Goal: Task Accomplishment & Management: Use online tool/utility

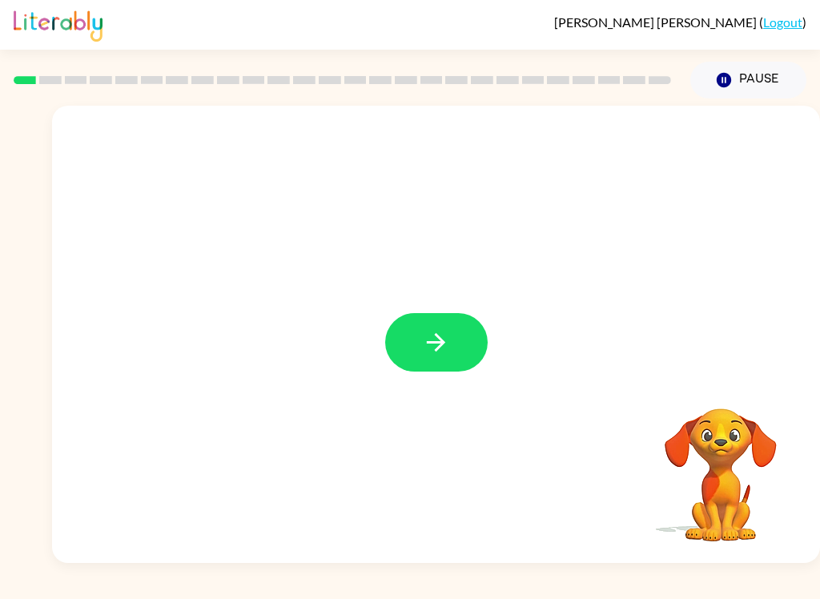
click at [439, 331] on icon "button" at bounding box center [436, 342] width 28 height 28
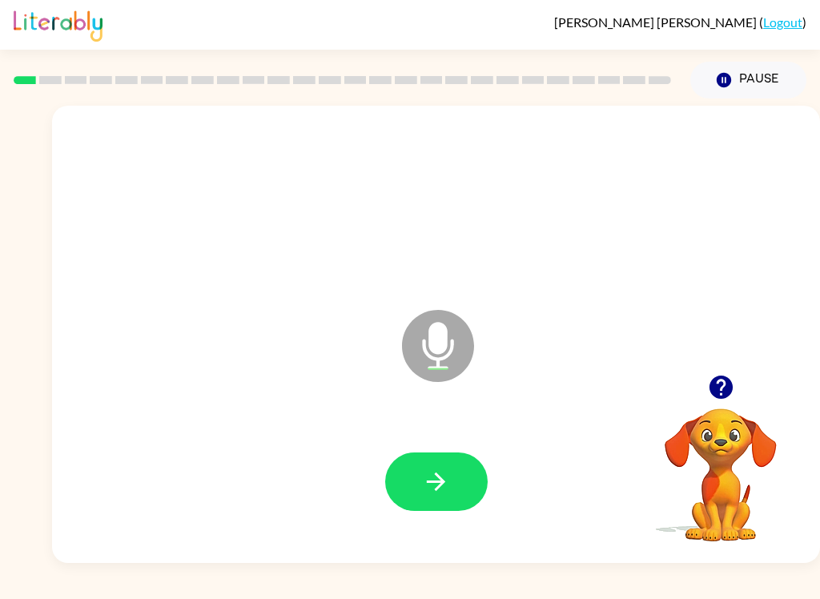
click at [431, 484] on icon "button" at bounding box center [436, 482] width 28 height 28
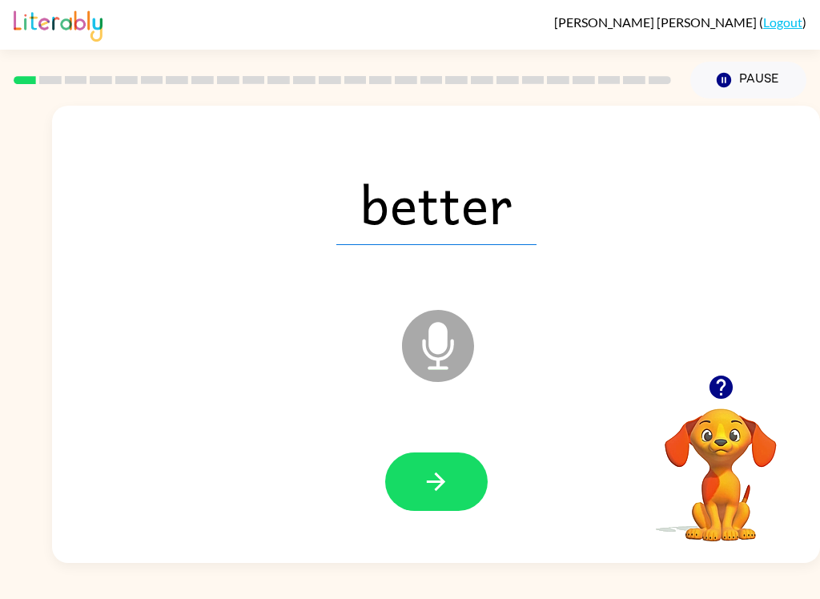
click at [454, 477] on button "button" at bounding box center [436, 481] width 102 height 58
click at [433, 480] on icon "button" at bounding box center [436, 482] width 28 height 28
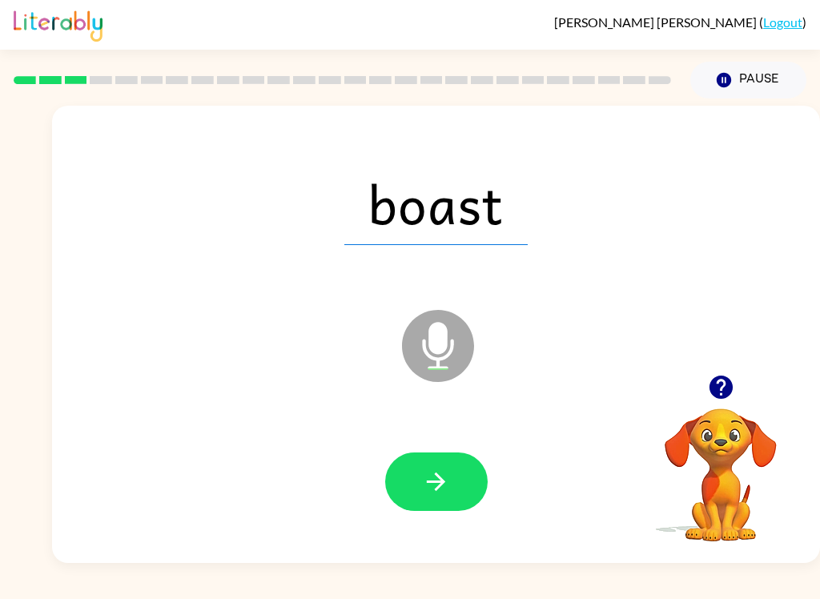
click at [438, 484] on icon "button" at bounding box center [436, 482] width 28 height 28
click at [444, 487] on icon "button" at bounding box center [436, 482] width 28 height 28
click at [436, 485] on icon "button" at bounding box center [436, 482] width 28 height 28
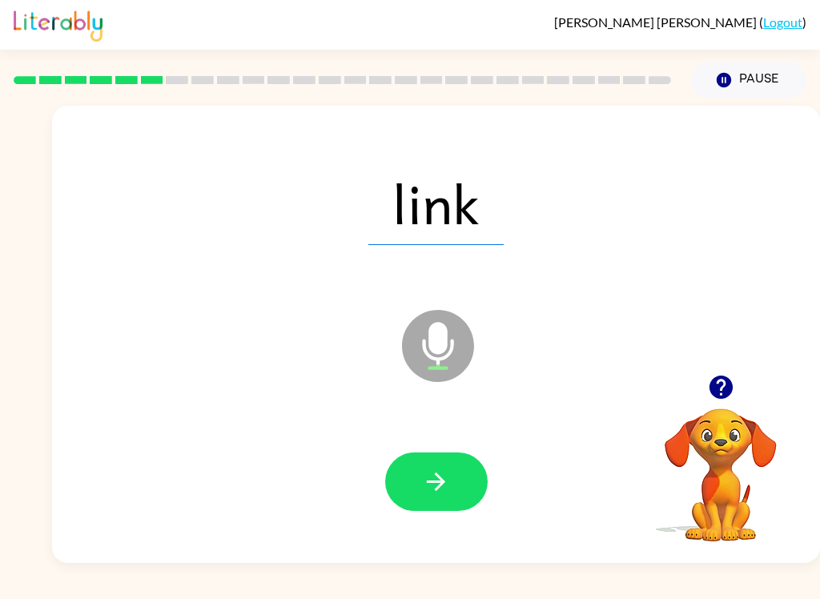
click at [435, 488] on icon "button" at bounding box center [436, 482] width 28 height 28
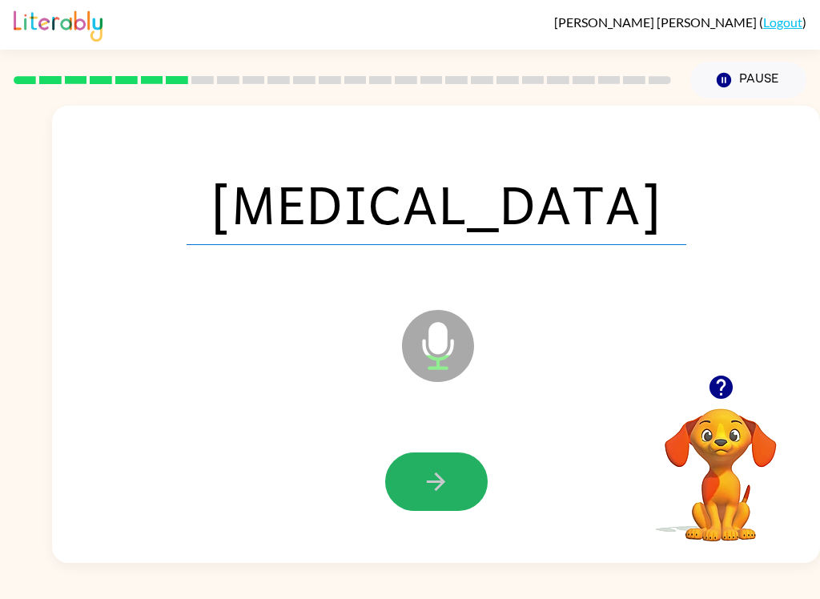
click at [441, 487] on icon "button" at bounding box center [436, 482] width 28 height 28
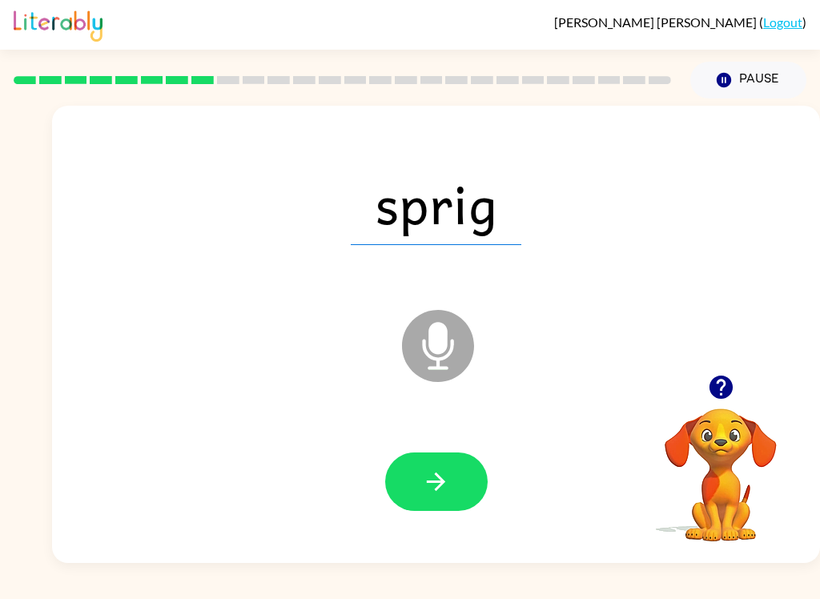
click at [428, 504] on button "button" at bounding box center [436, 481] width 102 height 58
click at [446, 488] on icon "button" at bounding box center [436, 482] width 28 height 28
click at [428, 499] on button "button" at bounding box center [436, 481] width 102 height 58
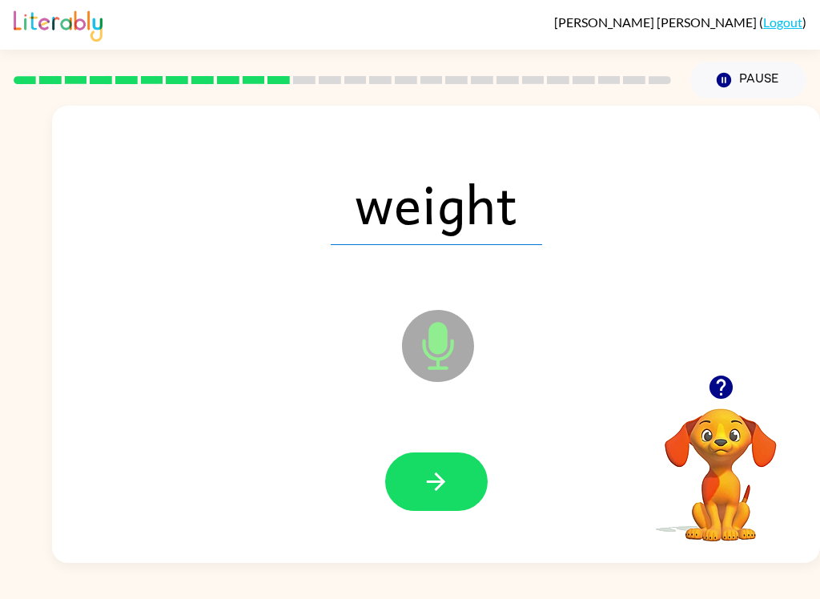
click at [428, 499] on button "button" at bounding box center [436, 481] width 102 height 58
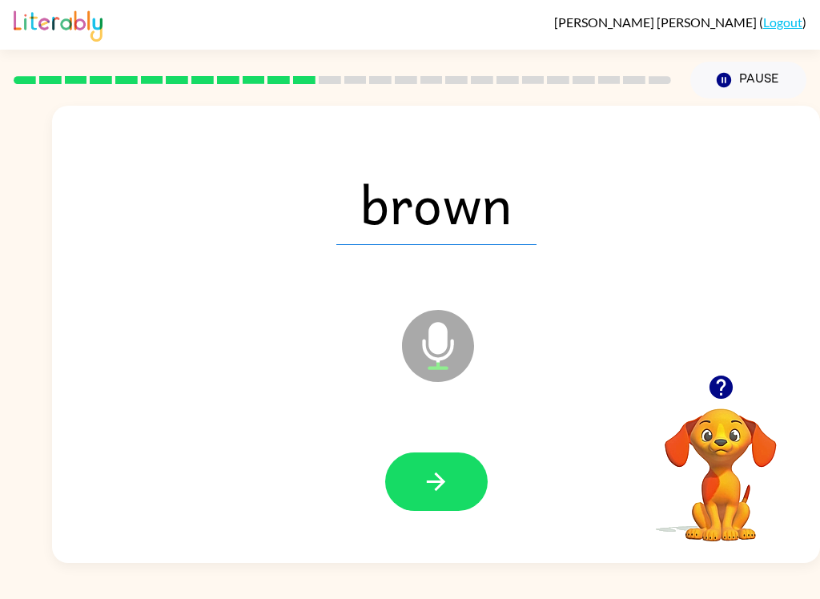
click at [415, 499] on button "button" at bounding box center [436, 481] width 102 height 58
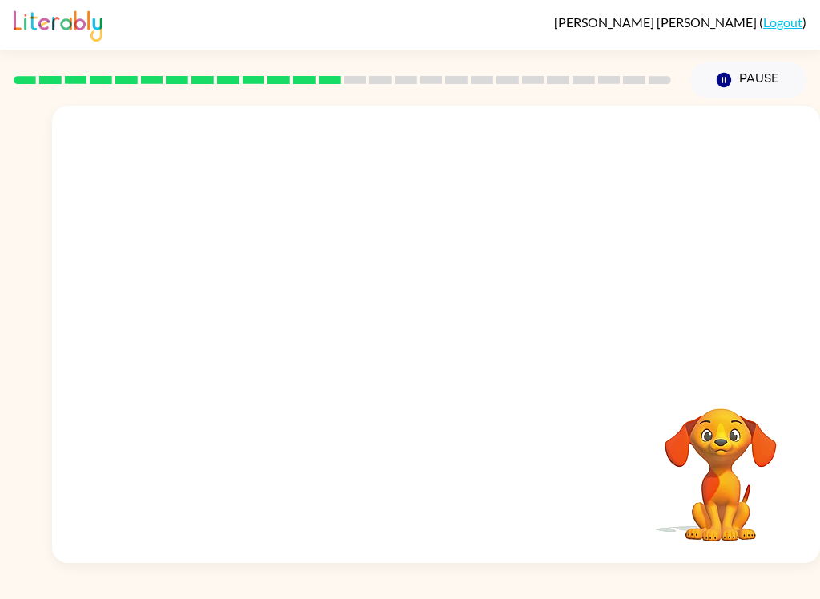
click at [736, 471] on video "Your browser must support playing .mp4 files to use Literably. Please try using…" at bounding box center [720, 463] width 160 height 160
click at [736, 470] on video "Your browser must support playing .mp4 files to use Literably. Please try using…" at bounding box center [720, 463] width 160 height 160
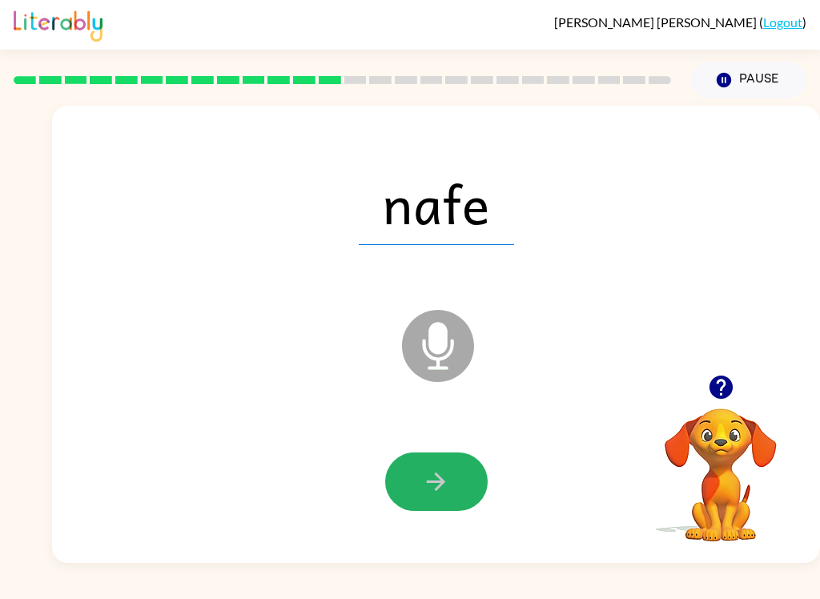
click at [457, 468] on button "button" at bounding box center [436, 481] width 102 height 58
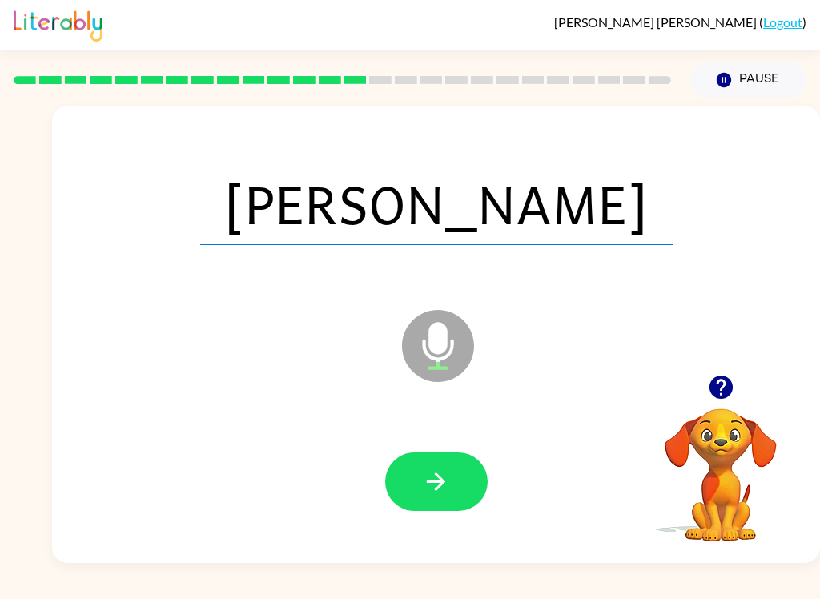
click at [432, 496] on icon "button" at bounding box center [436, 482] width 28 height 28
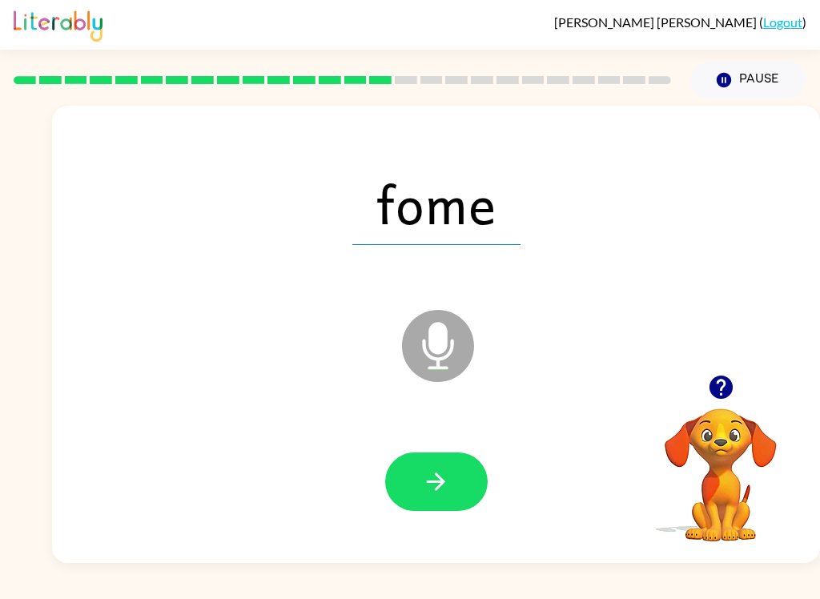
click at [424, 498] on button "button" at bounding box center [436, 481] width 102 height 58
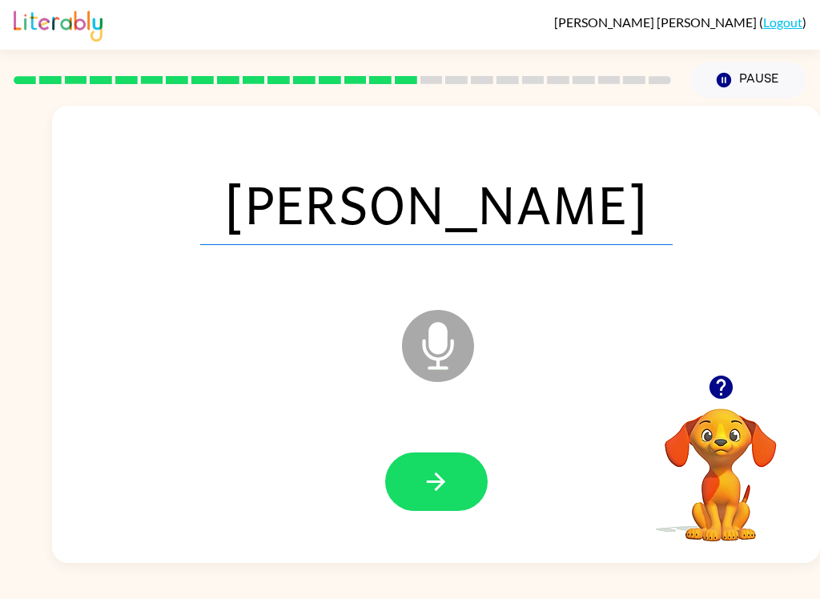
click at [427, 492] on icon "button" at bounding box center [436, 482] width 28 height 28
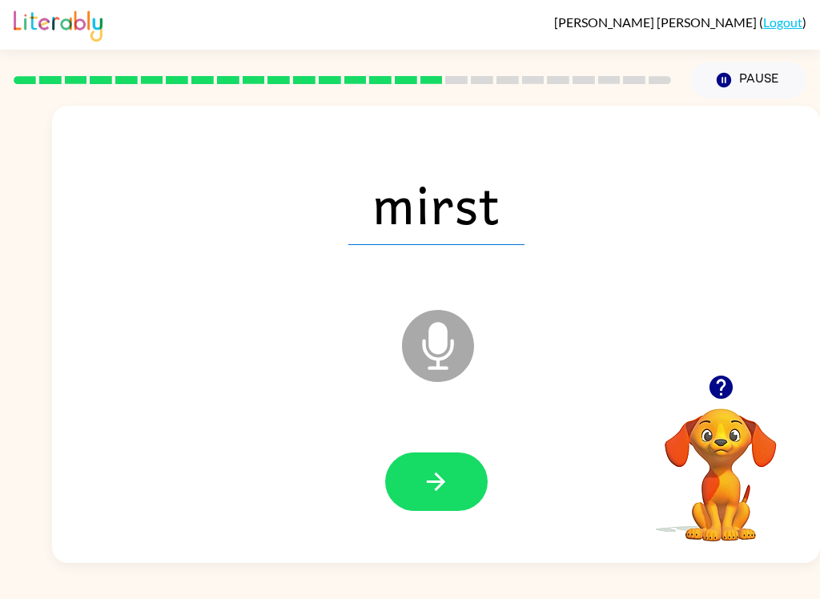
click at [446, 488] on icon "button" at bounding box center [436, 482] width 28 height 28
click at [443, 480] on icon "button" at bounding box center [436, 481] width 18 height 18
click at [434, 492] on icon "button" at bounding box center [436, 482] width 28 height 28
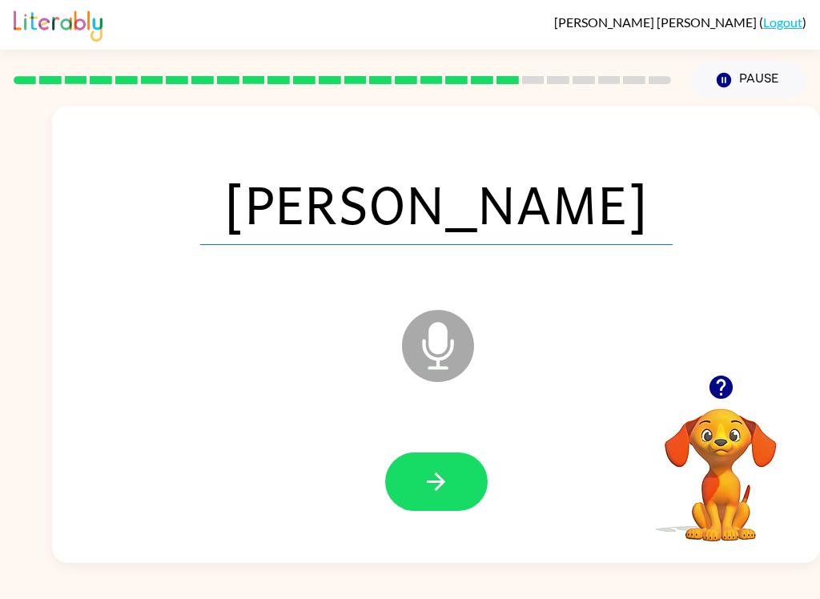
click at [437, 484] on icon "button" at bounding box center [436, 482] width 28 height 28
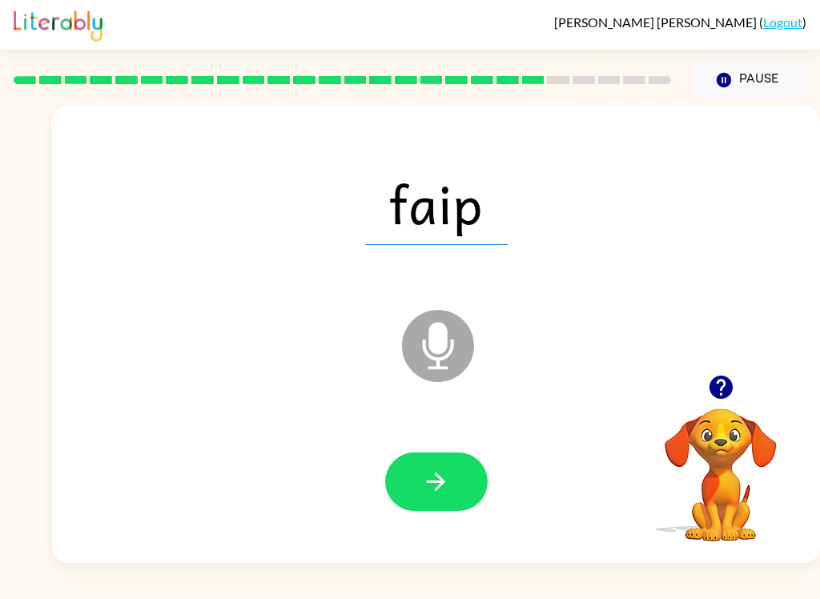
click at [442, 488] on icon "button" at bounding box center [436, 482] width 28 height 28
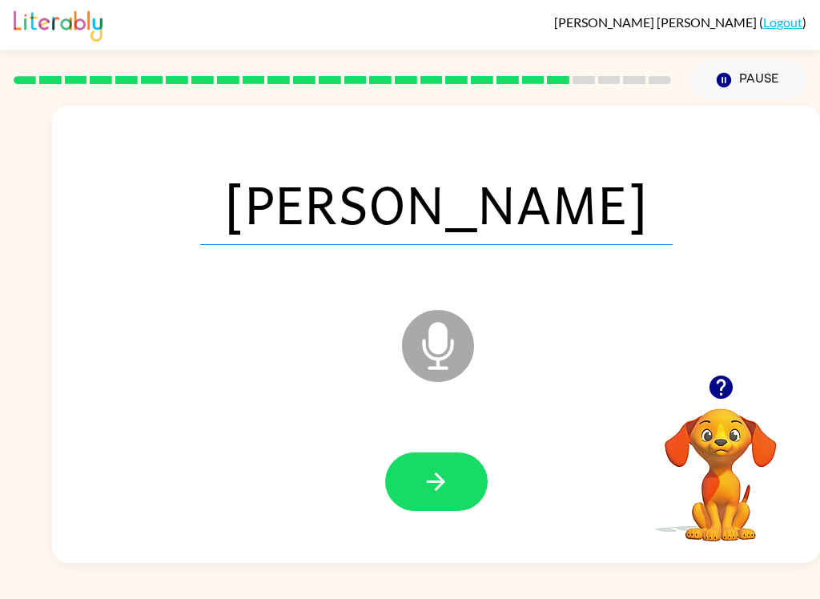
click at [450, 486] on button "button" at bounding box center [436, 481] width 102 height 58
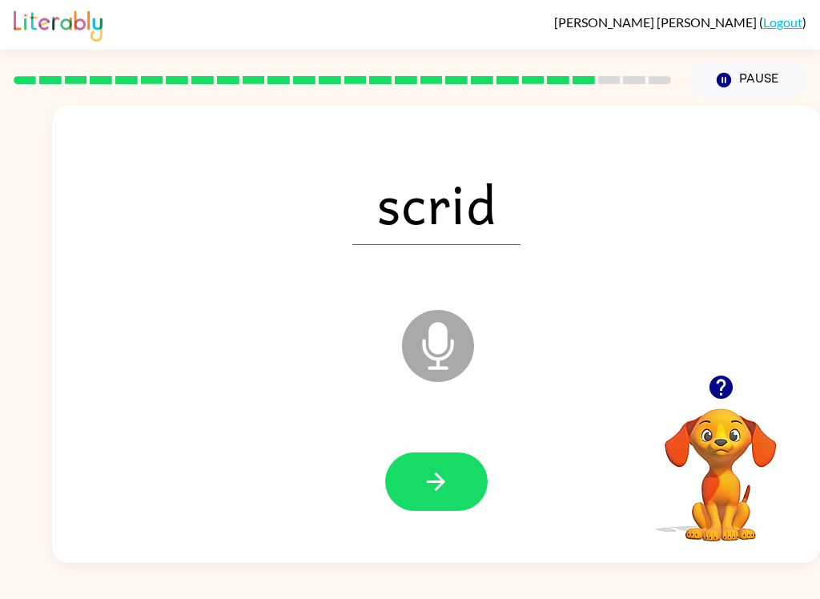
click at [428, 480] on icon "button" at bounding box center [436, 482] width 28 height 28
click at [428, 493] on icon "button" at bounding box center [436, 482] width 28 height 28
click at [464, 466] on button "button" at bounding box center [436, 481] width 102 height 58
